Goal: Check status: Check status

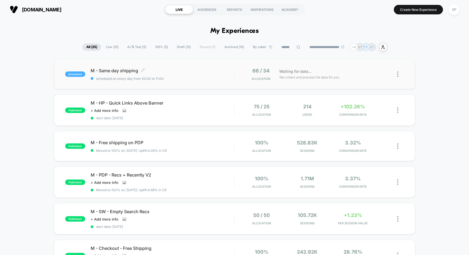
click at [140, 68] on span "M - Same day shipping Click to edit experience details" at bounding box center [163, 70] width 144 height 5
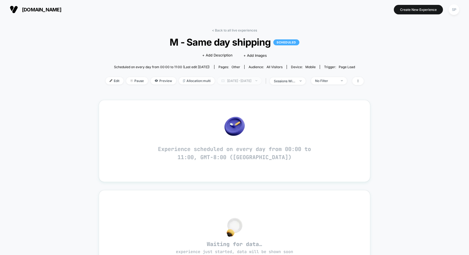
click at [256, 78] on span "[DATE] - [DATE]" at bounding box center [239, 80] width 44 height 7
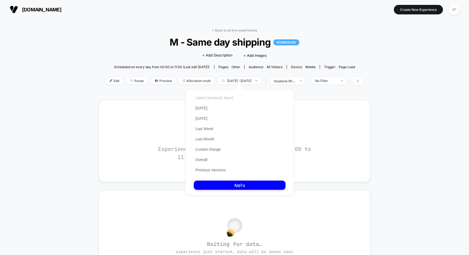
click at [216, 97] on button "Latest Version (2 days)" at bounding box center [214, 97] width 41 height 5
click at [243, 190] on button "Apply" at bounding box center [240, 184] width 92 height 9
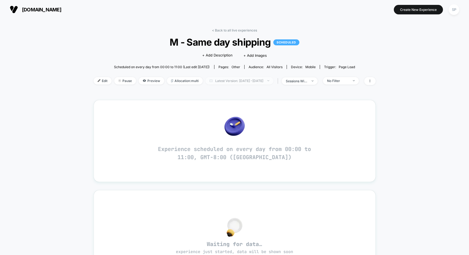
click at [234, 80] on span "Latest Version: [DATE] - [DATE]" at bounding box center [239, 80] width 68 height 7
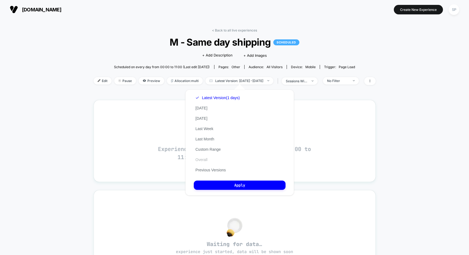
click at [204, 162] on button "Overall" at bounding box center [201, 159] width 15 height 5
click at [206, 152] on button "Custom Range" at bounding box center [208, 149] width 28 height 5
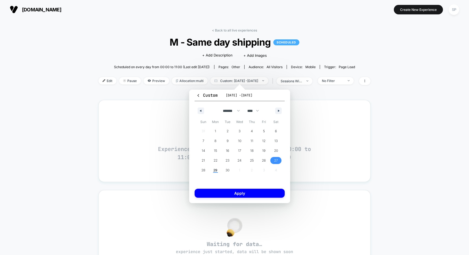
click at [276, 157] on span "27" at bounding box center [276, 160] width 4 height 10
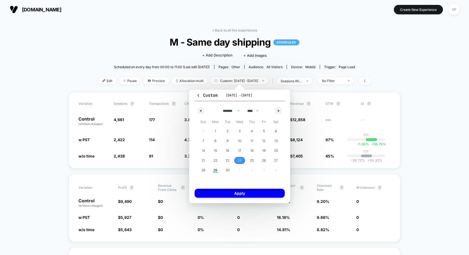
click at [240, 158] on span "24" at bounding box center [239, 160] width 4 height 10
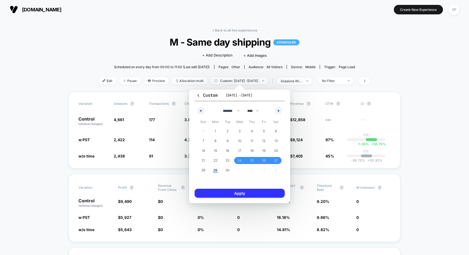
click at [250, 193] on button "Apply" at bounding box center [240, 193] width 90 height 9
